Goal: Information Seeking & Learning: Learn about a topic

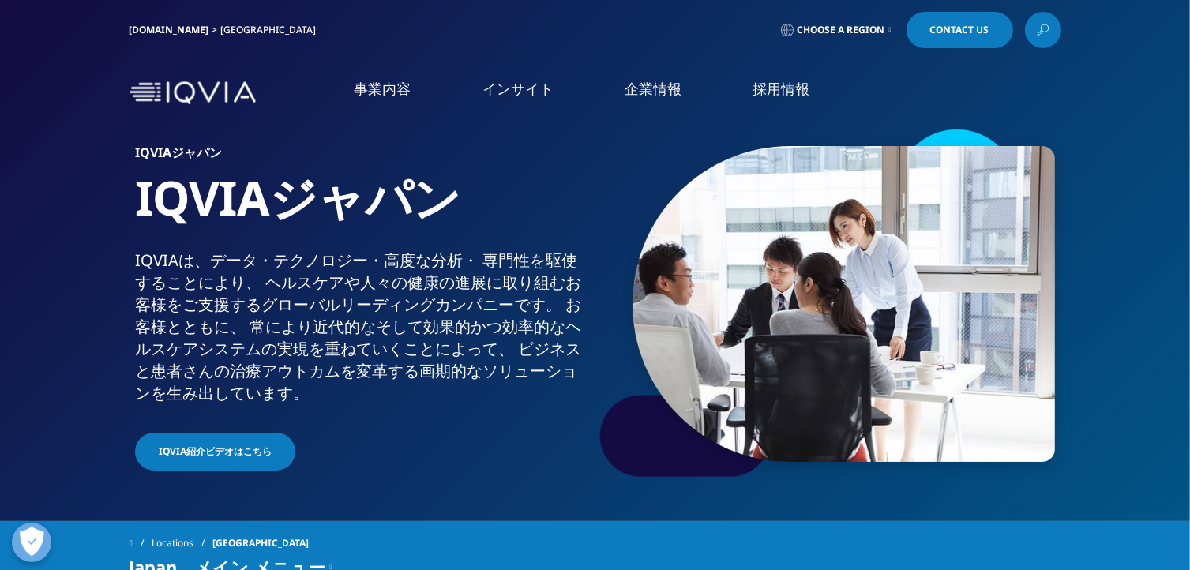
click at [388, 96] on link "事業内容" at bounding box center [382, 89] width 57 height 20
click at [386, 89] on link "事業内容" at bounding box center [382, 89] width 57 height 20
click at [46, 369] on link "安全性・薬事・品質" at bounding box center [92, 366] width 107 height 17
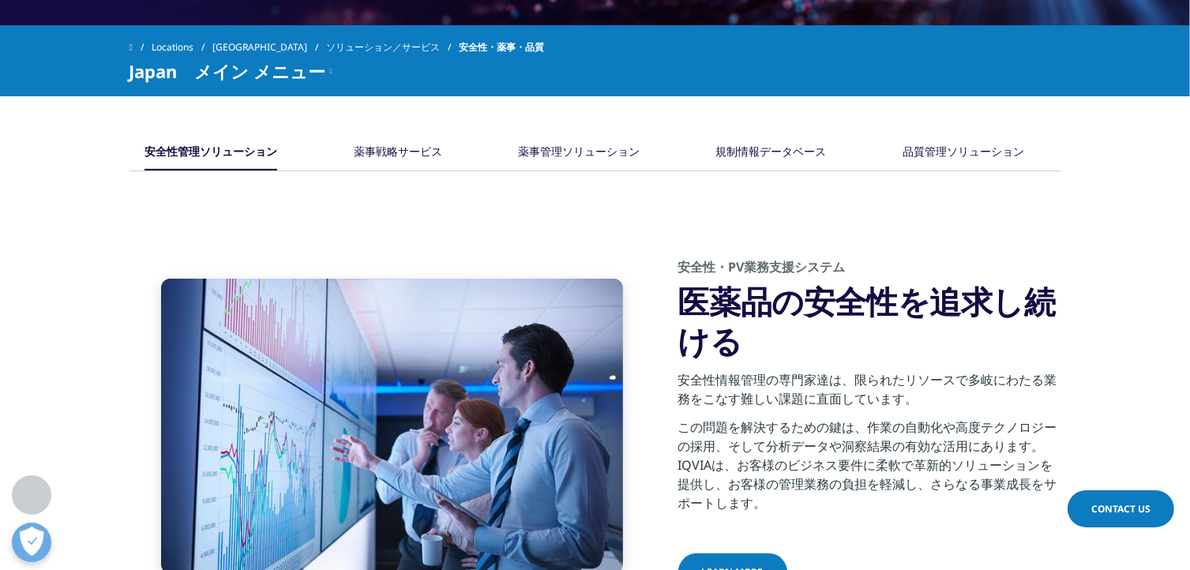
scroll to position [711, 0]
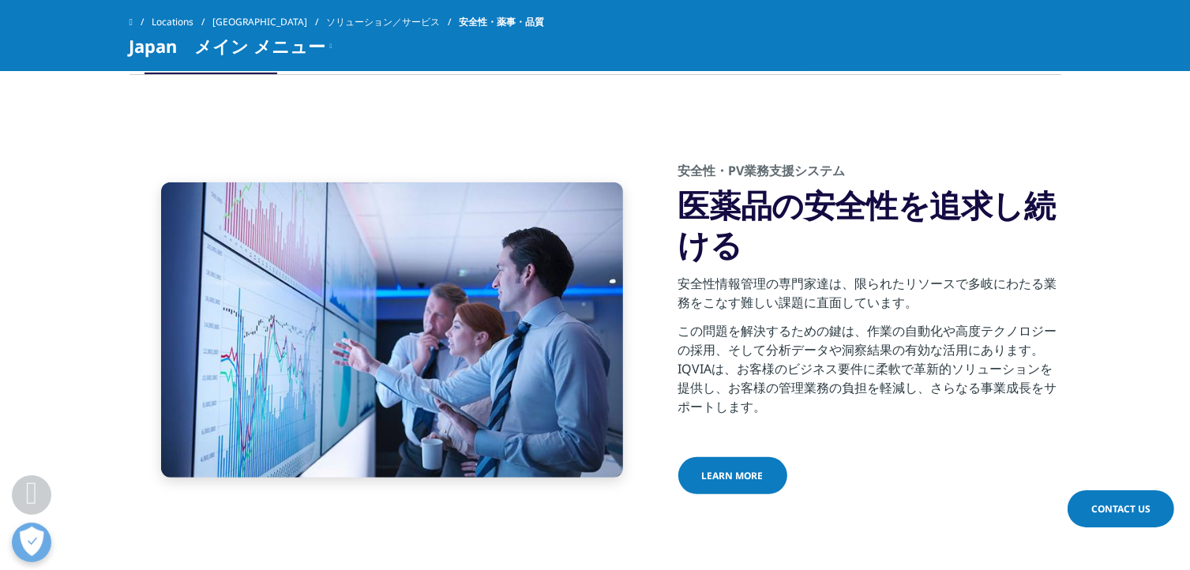
click at [729, 472] on span "Learn more" at bounding box center [733, 475] width 62 height 13
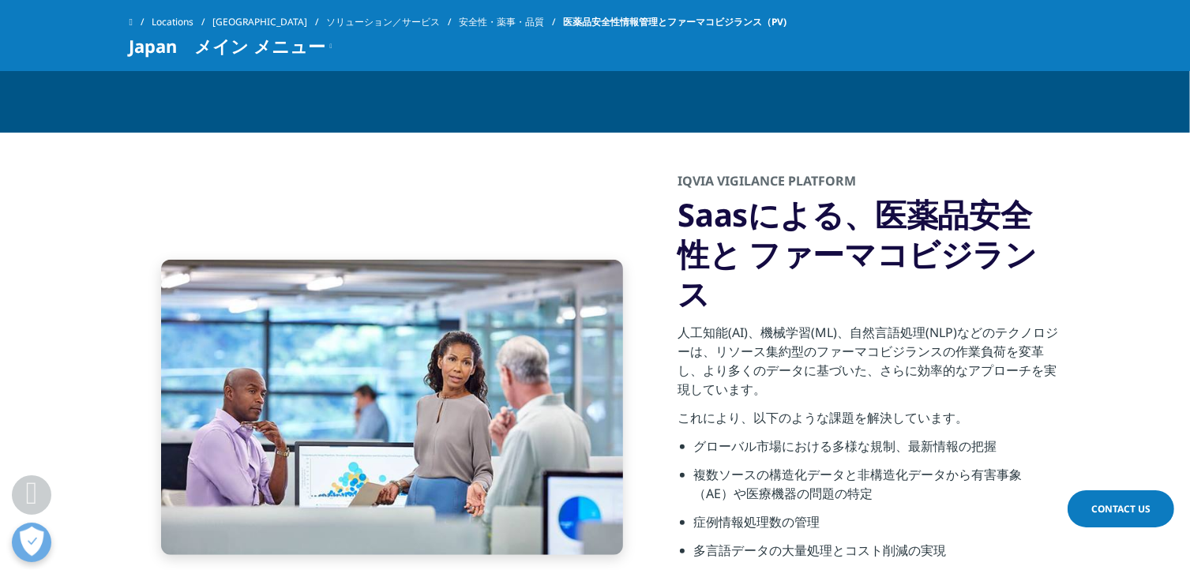
scroll to position [711, 0]
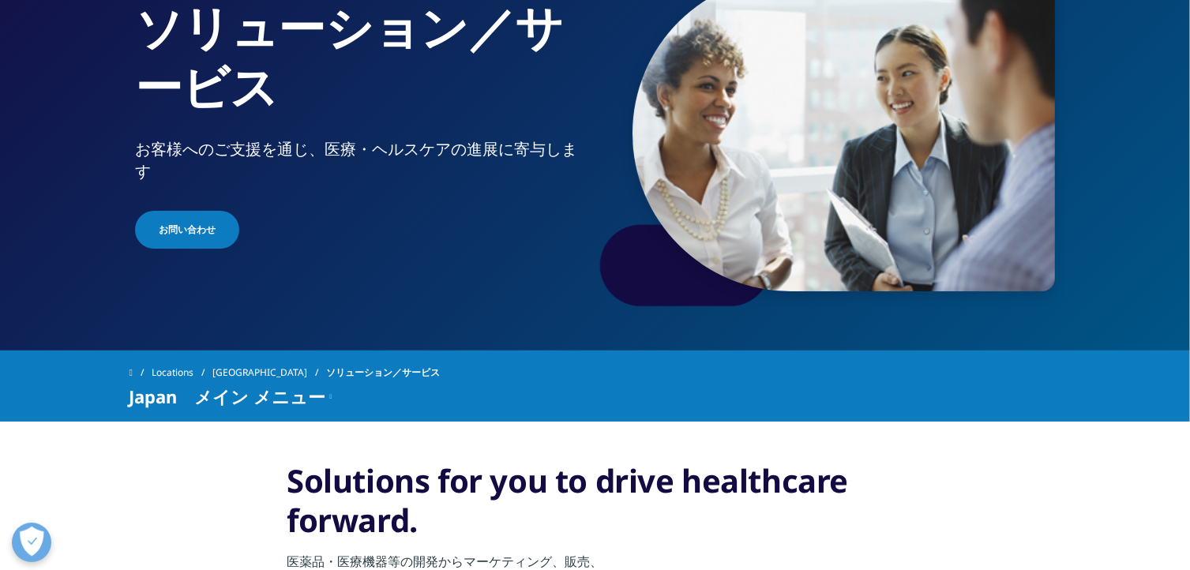
scroll to position [237, 0]
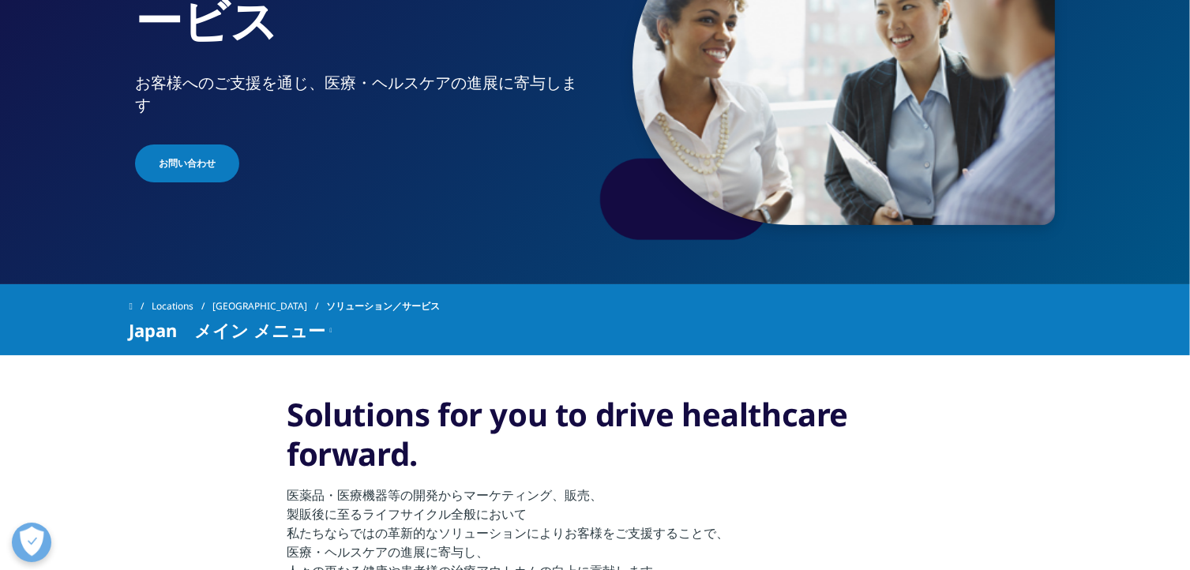
click at [360, 309] on span "ソリューション／サービス" at bounding box center [383, 306] width 114 height 28
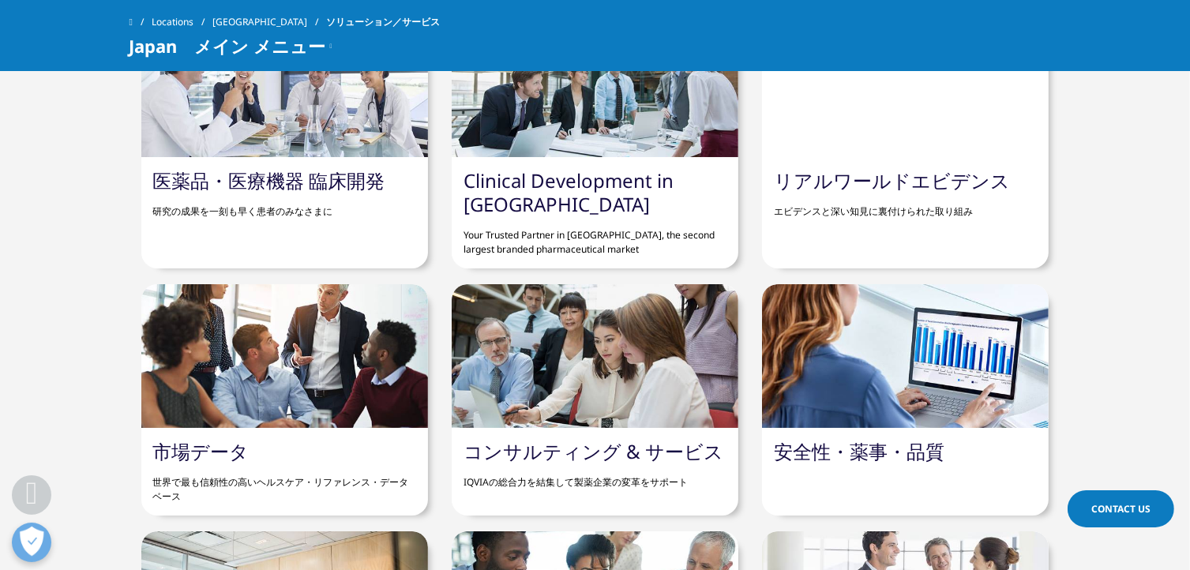
scroll to position [1026, 0]
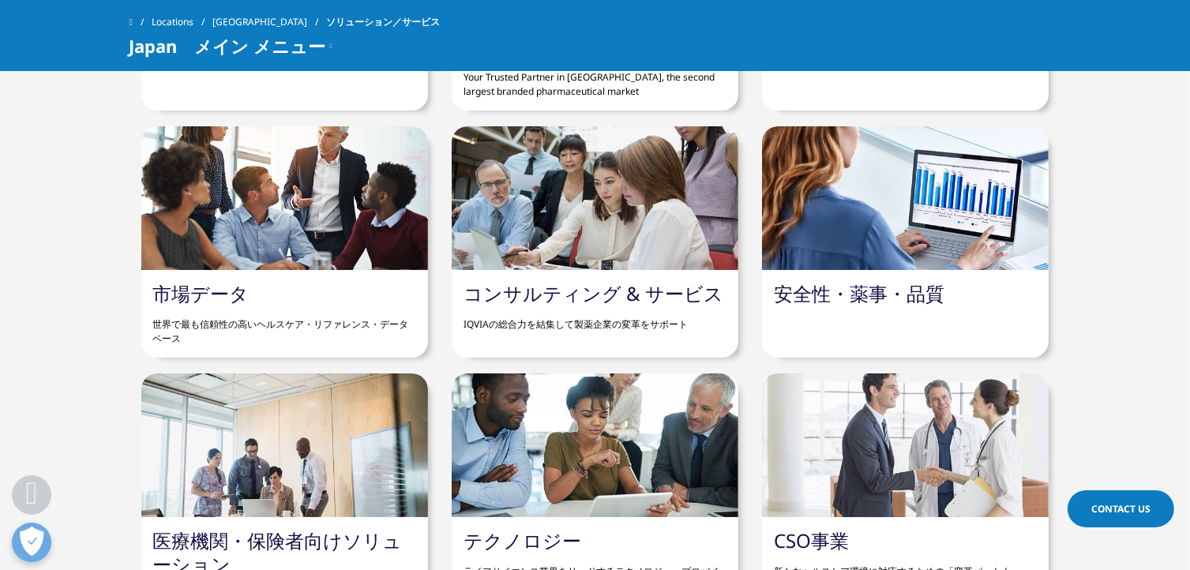
click at [823, 291] on link "安全性・薬事・品質" at bounding box center [859, 293] width 171 height 26
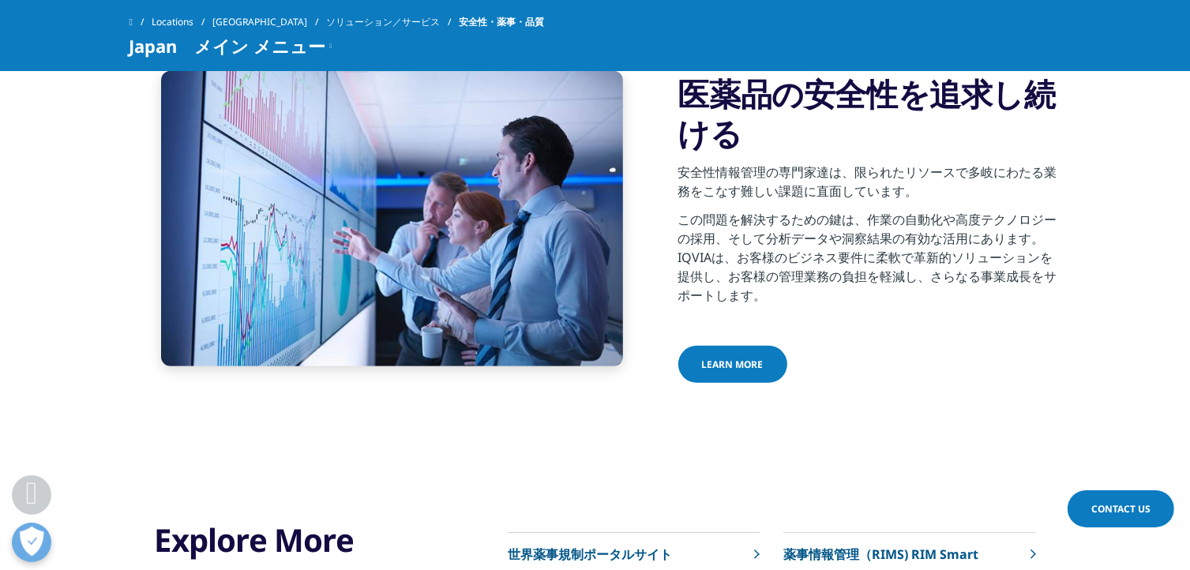
scroll to position [711, 0]
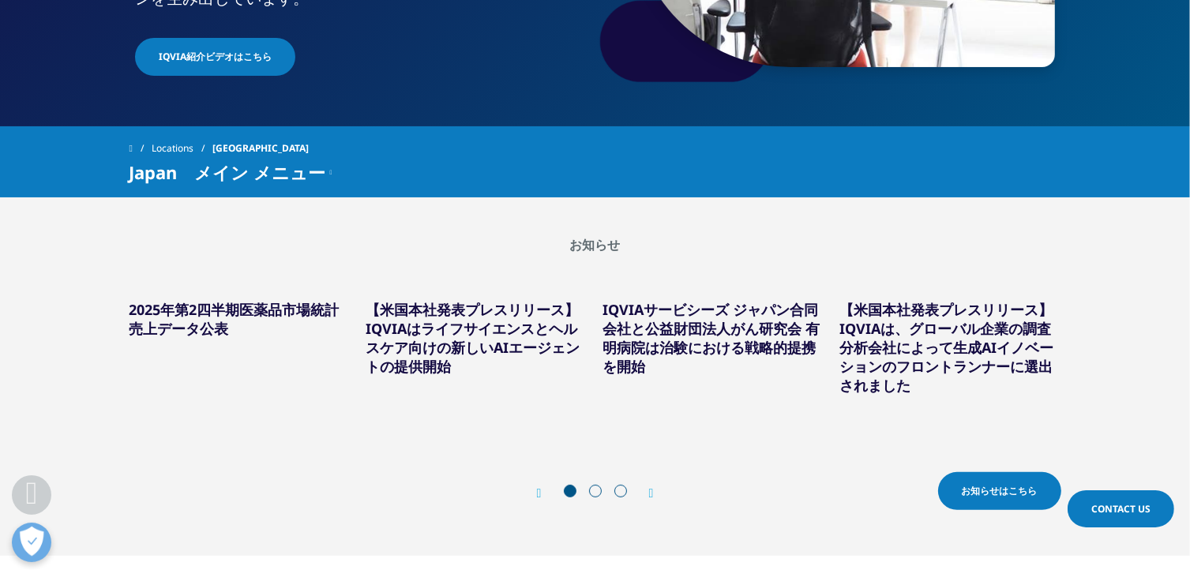
scroll to position [711, 0]
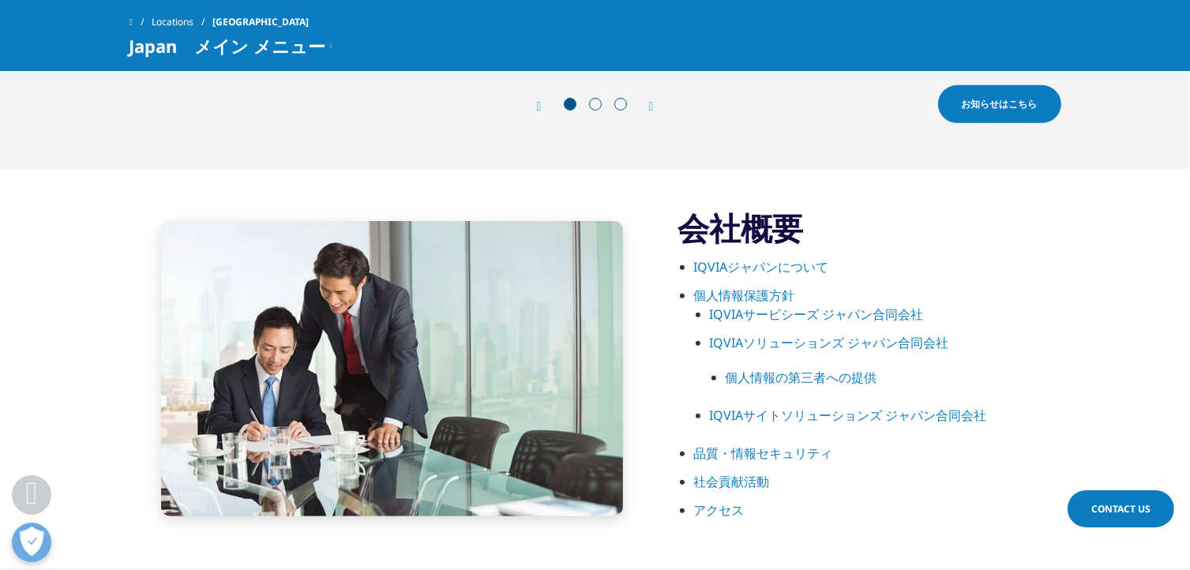
click at [819, 320] on link "IQVIAサービシーズ ジャパン合同会社" at bounding box center [817, 314] width 214 height 17
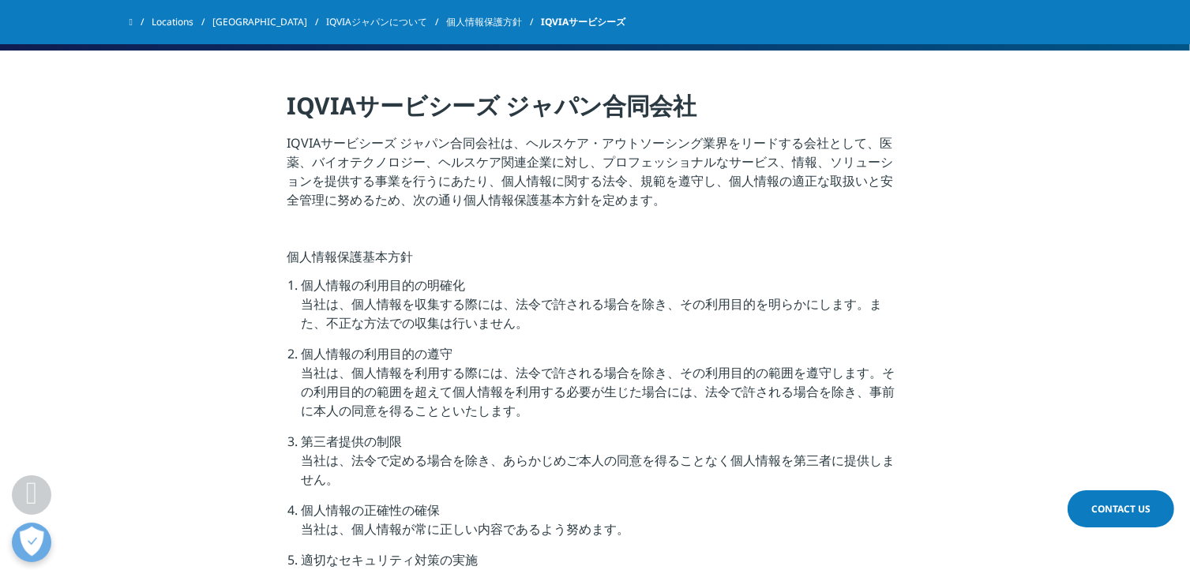
scroll to position [395, 0]
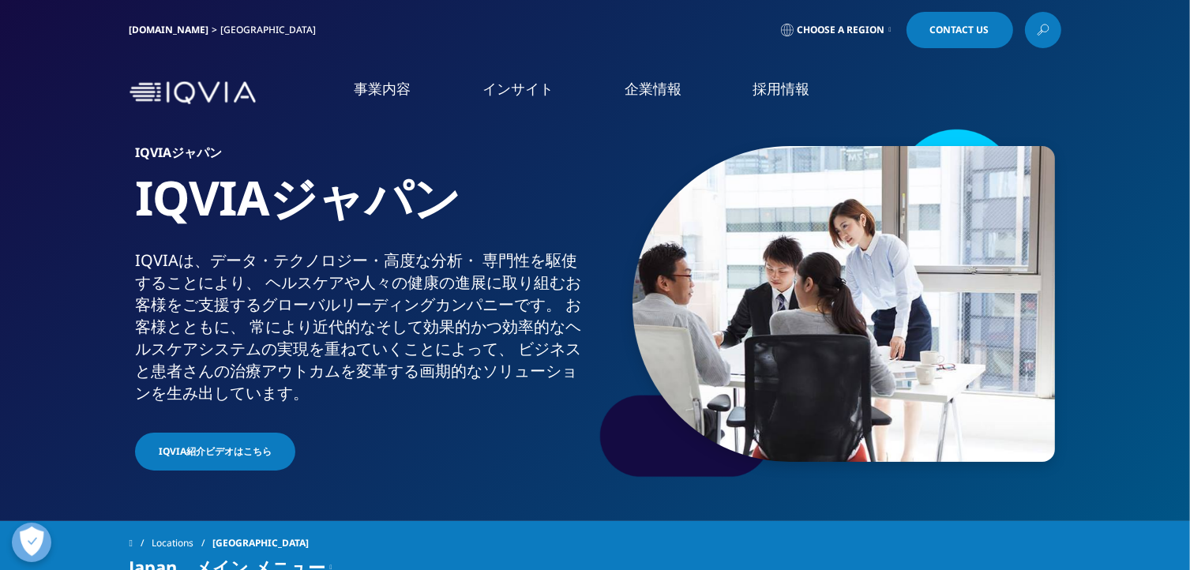
click at [398, 437] on link "概要" at bounding box center [466, 436] width 239 height 43
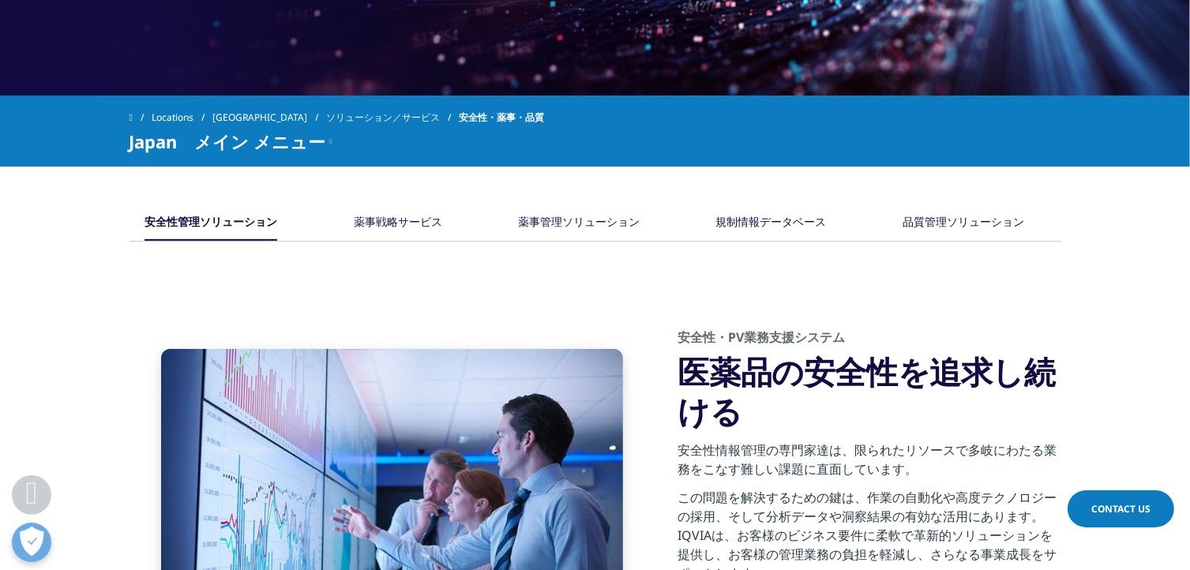
scroll to position [711, 0]
